Goal: Navigation & Orientation: Find specific page/section

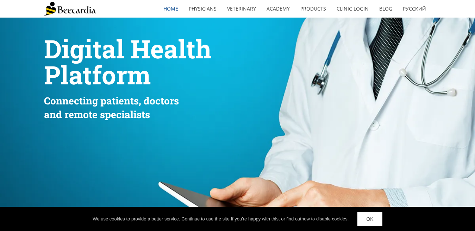
click at [388, 74] on div at bounding box center [344, 142] width 101 height 211
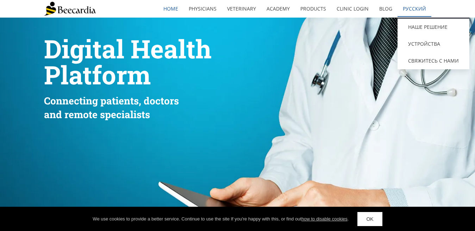
click at [414, 7] on link "Русский" at bounding box center [414, 9] width 34 height 16
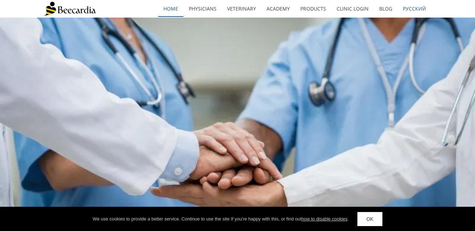
click at [171, 9] on link "home" at bounding box center [170, 9] width 25 height 16
